Goal: Transaction & Acquisition: Register for event/course

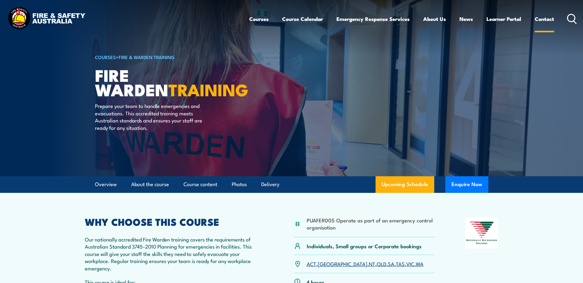
click at [543, 20] on link "Contact" at bounding box center [544, 19] width 19 height 16
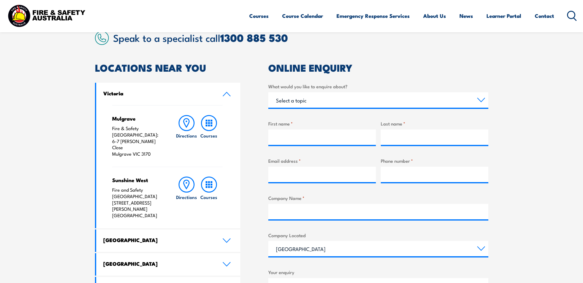
scroll to position [185, 0]
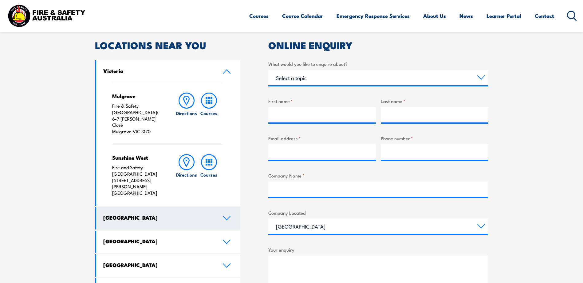
click at [229, 216] on icon at bounding box center [226, 218] width 7 height 4
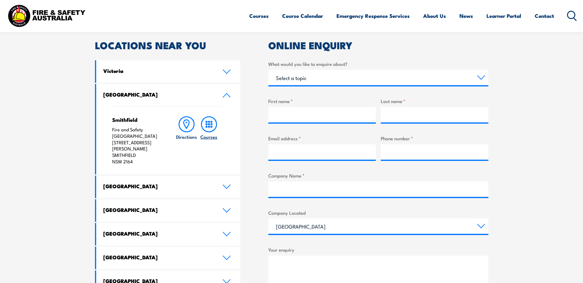
click at [211, 137] on h6 "Courses" at bounding box center [209, 136] width 17 height 6
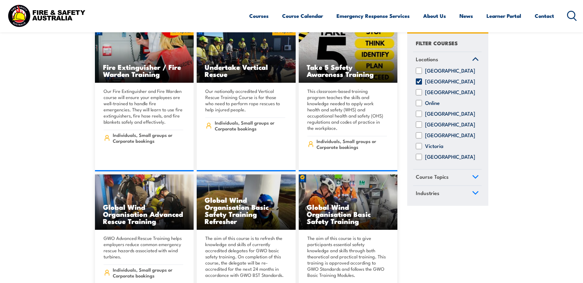
scroll to position [1353, 0]
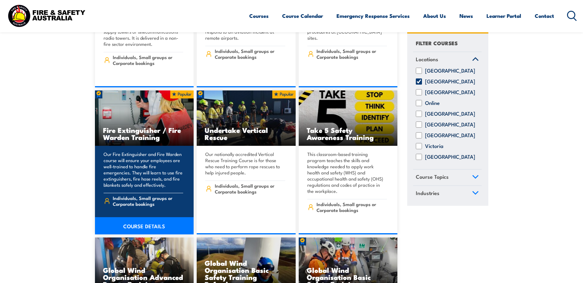
click at [155, 217] on link "COURSE DETAILS" at bounding box center [144, 225] width 99 height 17
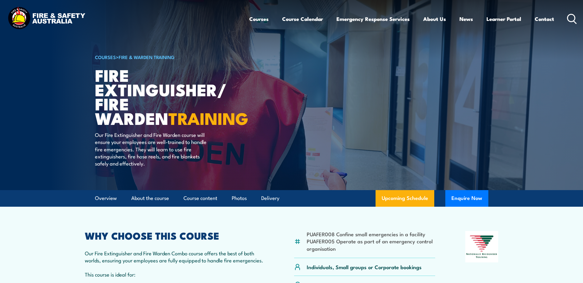
click at [553, 240] on section "PUAFER008 Confine small emergencies in a facility PUAFER005 Operate as part of …" at bounding box center [291, 267] width 583 height 120
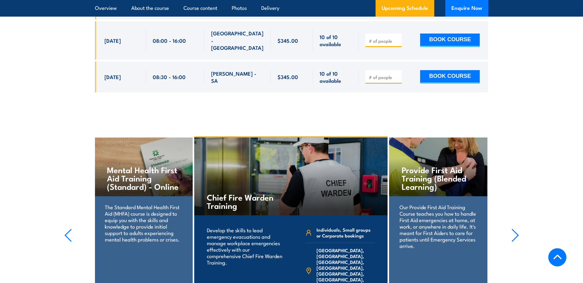
scroll to position [2460, 0]
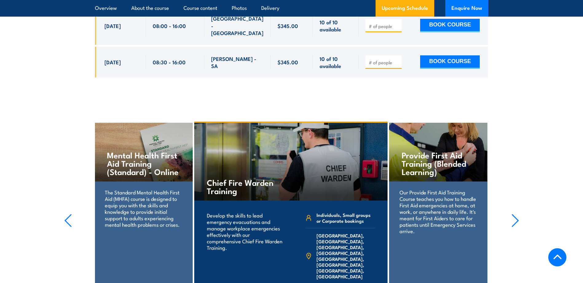
click at [518, 214] on icon "button" at bounding box center [516, 221] width 8 height 14
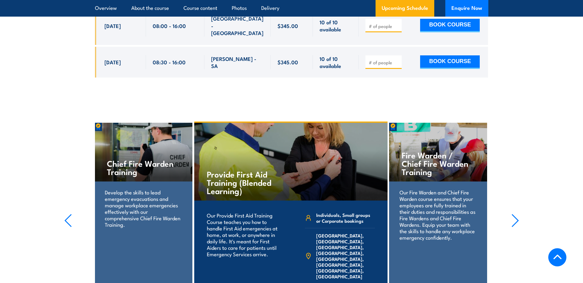
click at [518, 214] on icon "button" at bounding box center [516, 221] width 8 height 14
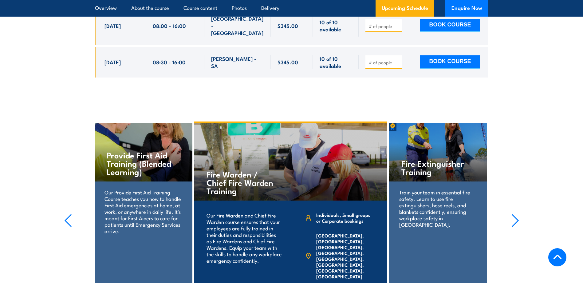
click at [518, 214] on icon "button" at bounding box center [516, 221] width 8 height 14
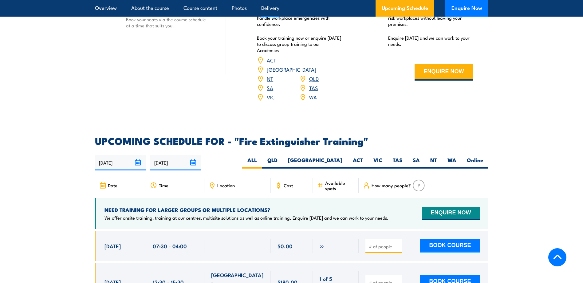
scroll to position [923, 0]
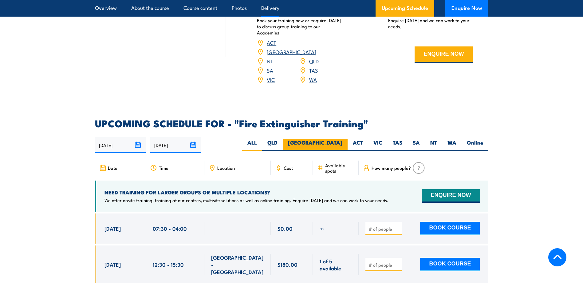
click at [332, 139] on label "[GEOGRAPHIC_DATA]" at bounding box center [315, 145] width 65 height 12
click at [343, 139] on input "[GEOGRAPHIC_DATA]" at bounding box center [345, 141] width 4 height 4
radio input "true"
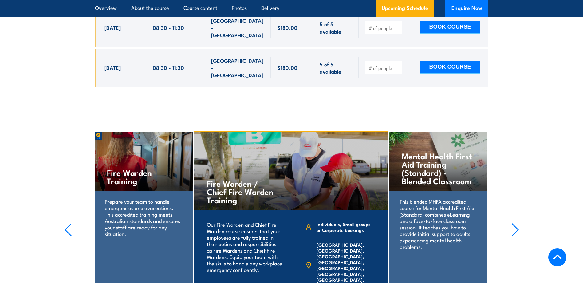
scroll to position [1463, 0]
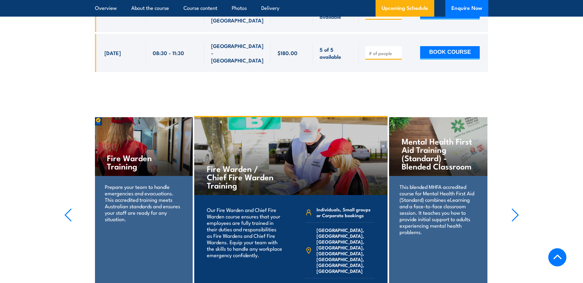
click at [68, 208] on icon "button" at bounding box center [68, 215] width 8 height 14
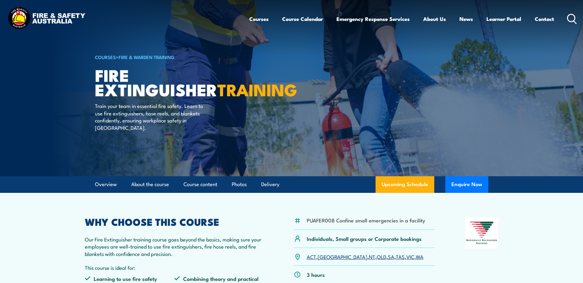
scroll to position [0, 0]
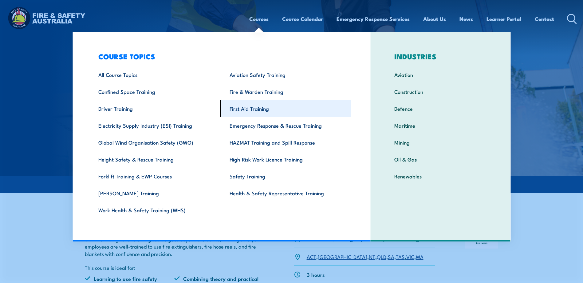
click at [259, 111] on link "First Aid Training" at bounding box center [285, 108] width 131 height 17
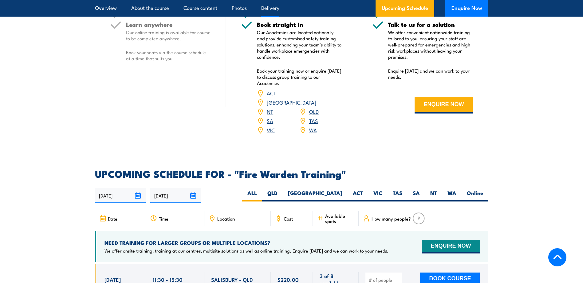
scroll to position [984, 0]
click at [337, 189] on label "[GEOGRAPHIC_DATA]" at bounding box center [315, 195] width 65 height 12
click at [343, 189] on input "[GEOGRAPHIC_DATA]" at bounding box center [345, 191] width 4 height 4
radio input "true"
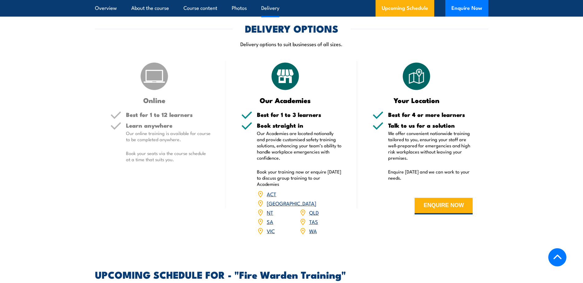
scroll to position [898, 0]
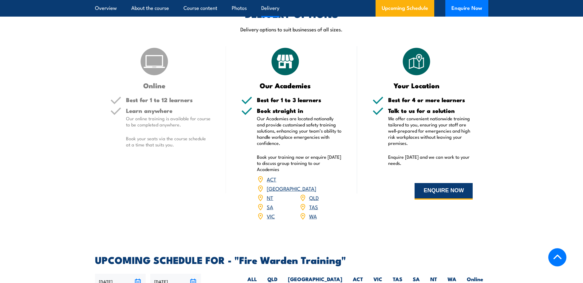
drag, startPoint x: 449, startPoint y: 192, endPoint x: 440, endPoint y: 192, distance: 9.6
drag, startPoint x: 440, startPoint y: 192, endPoint x: 413, endPoint y: 137, distance: 61.2
click at [413, 137] on p "We offer convenient nationwide training tailored to you, ensuring your staff ar…" at bounding box center [430, 130] width 85 height 31
click at [437, 187] on button "ENQUIRE NOW" at bounding box center [444, 191] width 58 height 17
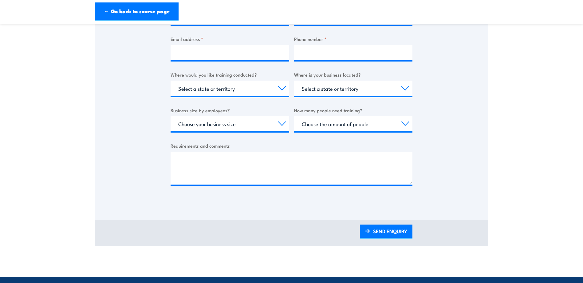
scroll to position [62, 0]
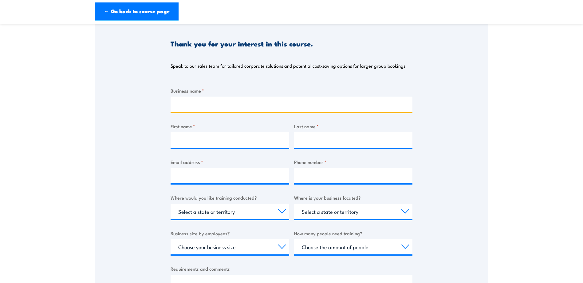
click at [220, 102] on input "Business name *" at bounding box center [292, 104] width 242 height 15
type input "Bunnings [GEOGRAPHIC_DATA]"
type input "[PERSON_NAME]"
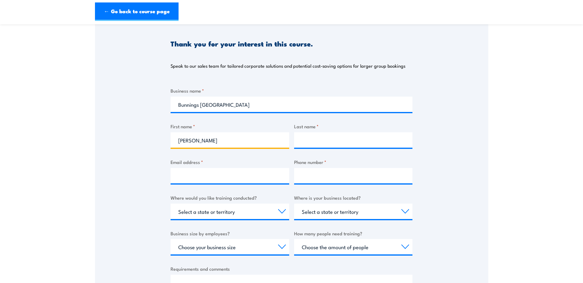
type input "[PERSON_NAME]"
type input "[EMAIL_ADDRESS][DOMAIN_NAME]"
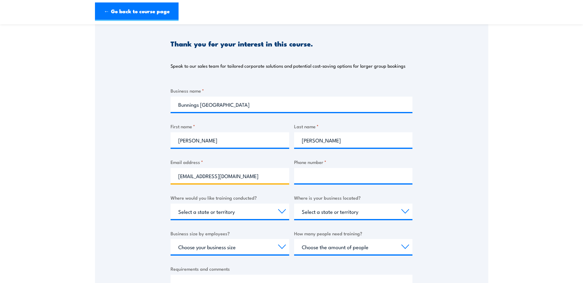
type input "0297568200"
select select "[GEOGRAPHIC_DATA]"
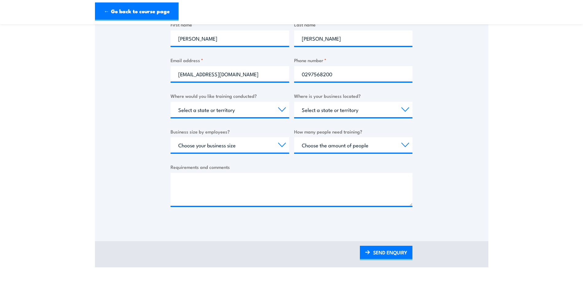
scroll to position [185, 0]
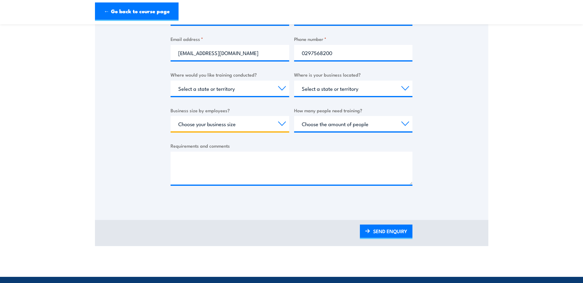
click at [282, 123] on select "Choose your business size 1 to 19 20 to 199 200+" at bounding box center [230, 123] width 119 height 15
click at [171, 116] on select "Choose your business size 1 to 19 20 to 199 200+" at bounding box center [230, 123] width 119 height 15
click at [257, 122] on select "Choose your business size 1 to 19 20 to 199 200+" at bounding box center [230, 123] width 119 height 15
select select "20 to 199"
click at [171, 116] on select "Choose your business size 1 to 19 20 to 199 200+" at bounding box center [230, 123] width 119 height 15
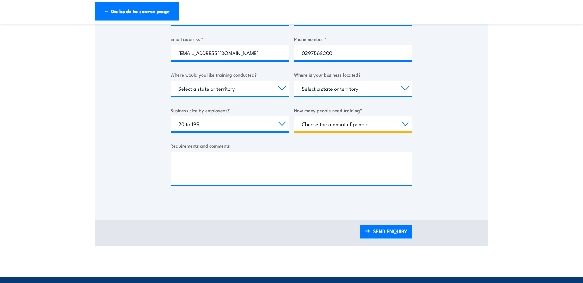
click at [356, 123] on select "Choose the amount of people 1 to 4 5 to 19 20+" at bounding box center [353, 123] width 119 height 15
click at [336, 119] on select "Choose the amount of people 1 to 4 5 to 19 20+" at bounding box center [353, 123] width 119 height 15
select select "5 to 19"
click at [294, 116] on select "Choose the amount of people 1 to 4 5 to 19 20+" at bounding box center [353, 123] width 119 height 15
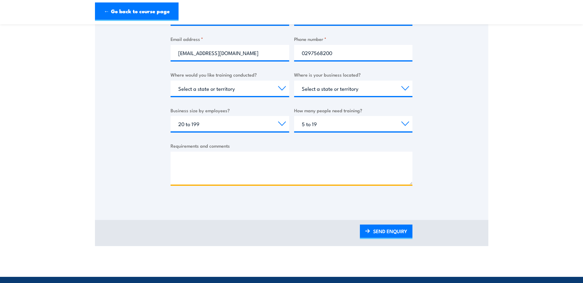
click at [223, 158] on textarea "Requirements and comments" at bounding box center [292, 168] width 242 height 33
type textarea "I"
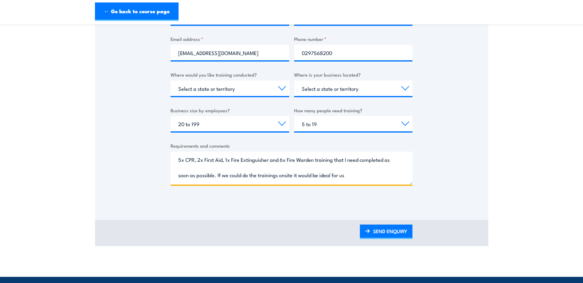
click at [281, 177] on textarea "5x CPR, 2x First Aid, 1x Fire Extinguisher and 6x Fire Warden training that I n…" at bounding box center [292, 168] width 242 height 33
click at [282, 177] on textarea "5x CPR, 2x First Aid, 1x Fire Extinguisher and 6x Fire Warden training that I n…" at bounding box center [292, 168] width 242 height 33
click at [373, 178] on textarea "5x CPR, 2x First Aid, 1x Fire Extinguisher and 6x Fire Warden training that I n…" at bounding box center [292, 168] width 242 height 33
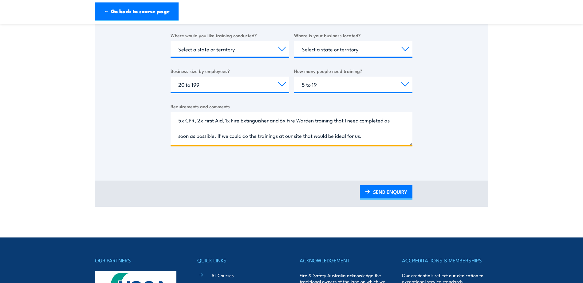
scroll to position [246, 0]
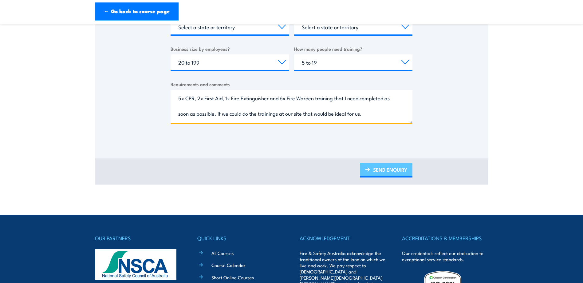
type textarea "5x CPR, 2x First Aid, 1x Fire Extinguisher and 6x Fire Warden training that I n…"
click at [386, 168] on link "SEND ENQUIRY" at bounding box center [386, 170] width 53 height 14
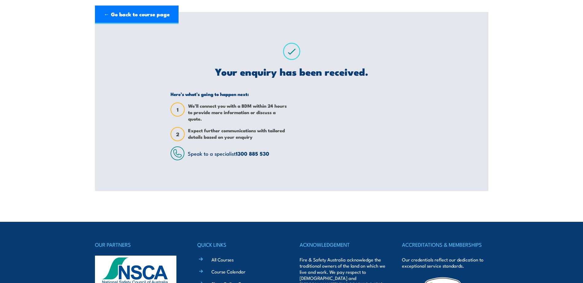
scroll to position [0, 0]
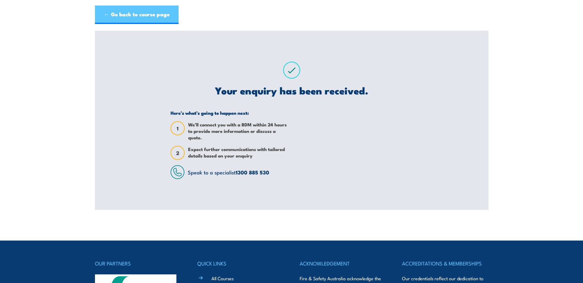
click at [110, 18] on link "← Go back to course page" at bounding box center [137, 15] width 84 height 18
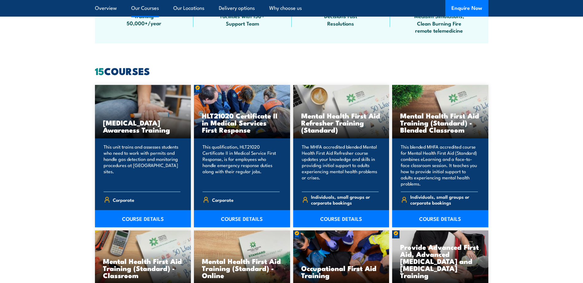
scroll to position [378, 0]
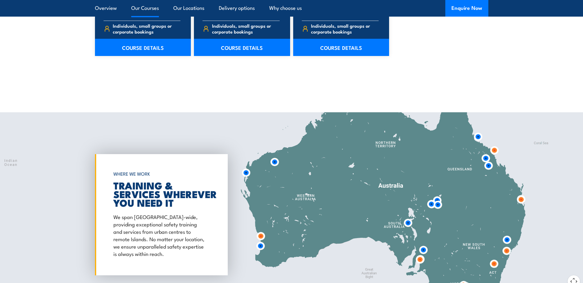
click at [543, 157] on div at bounding box center [291, 214] width 583 height 205
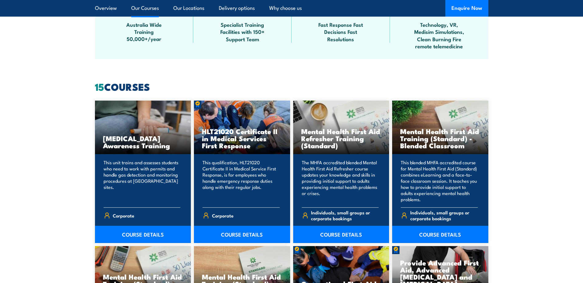
scroll to position [375, 0]
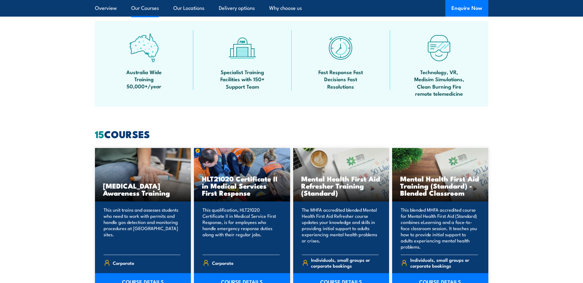
click at [139, 6] on link "Our Courses" at bounding box center [145, 8] width 28 height 16
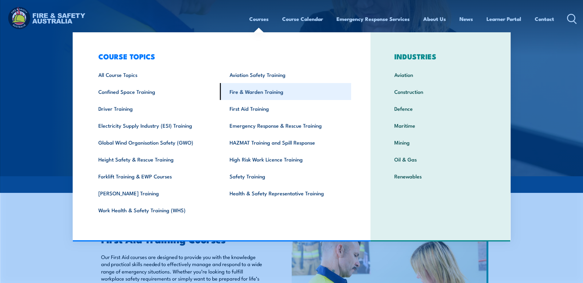
click at [266, 92] on link "Fire & Warden Training" at bounding box center [285, 91] width 131 height 17
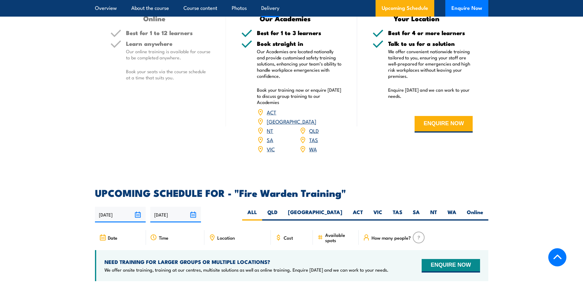
scroll to position [959, 0]
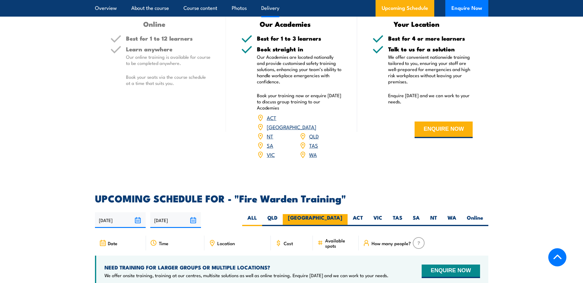
click at [330, 214] on label "[GEOGRAPHIC_DATA]" at bounding box center [315, 220] width 65 height 12
click at [343, 214] on input "[GEOGRAPHIC_DATA]" at bounding box center [345, 216] width 4 height 4
radio input "true"
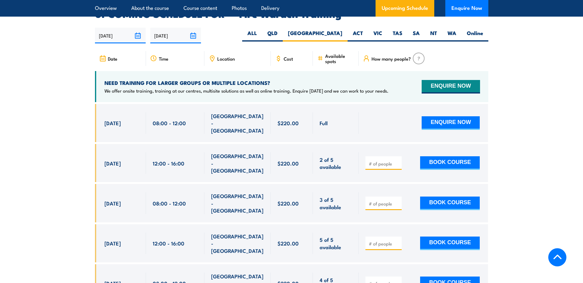
scroll to position [1159, 0]
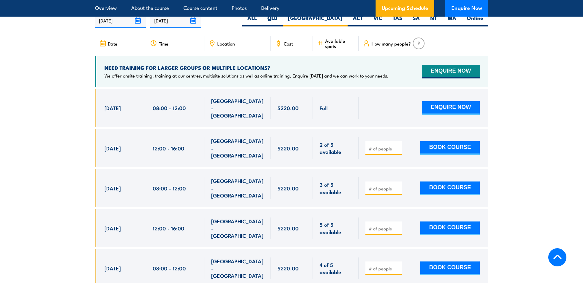
click at [374, 145] on input "number" at bounding box center [384, 148] width 31 height 6
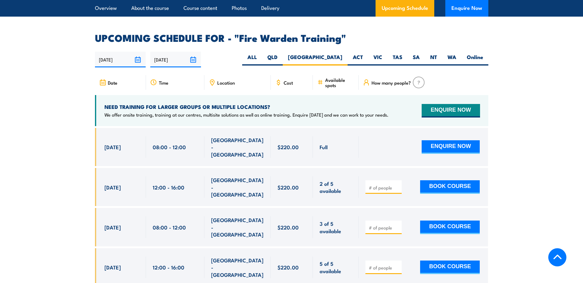
scroll to position [1097, 0]
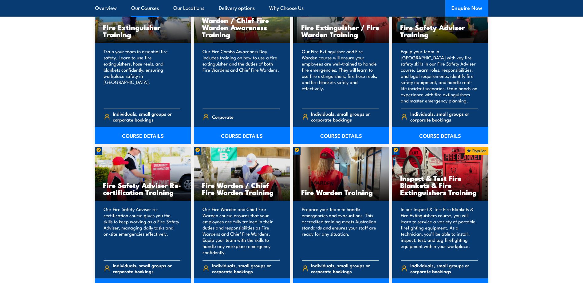
scroll to position [677, 0]
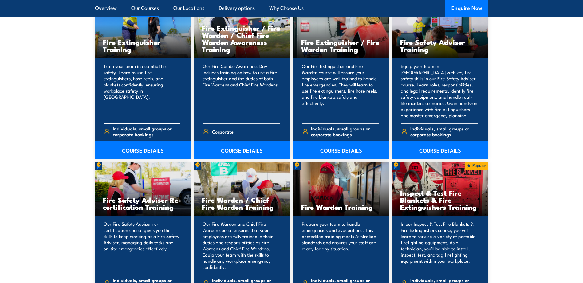
click at [149, 151] on link "COURSE DETAILS" at bounding box center [143, 149] width 96 height 17
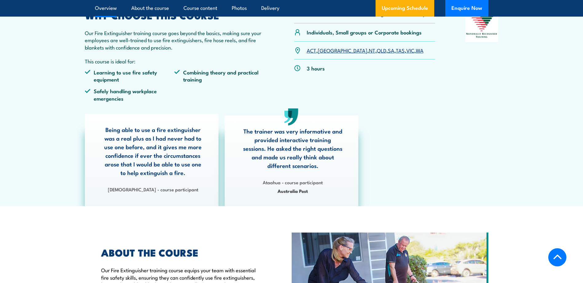
scroll to position [123, 0]
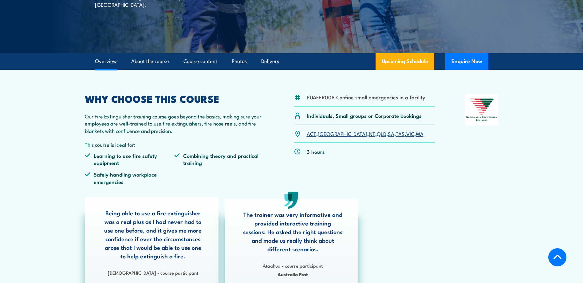
click at [327, 134] on link "[GEOGRAPHIC_DATA]" at bounding box center [343, 133] width 50 height 7
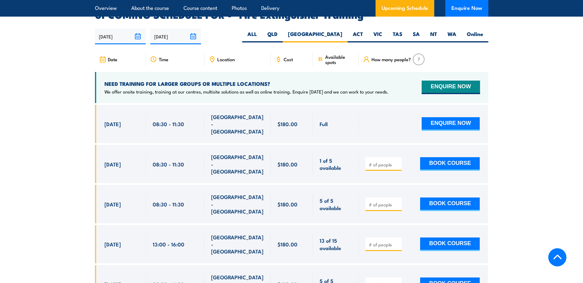
scroll to position [1032, 0]
